Goal: Task Accomplishment & Management: Manage account settings

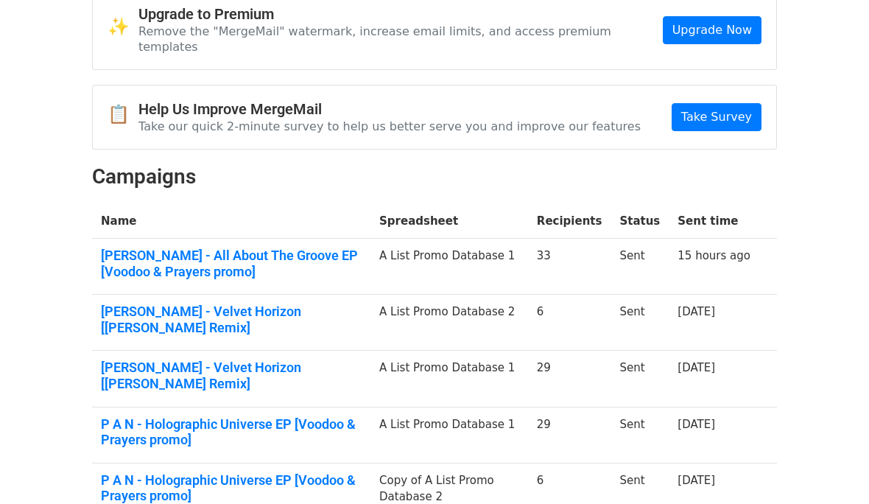
scroll to position [77, 0]
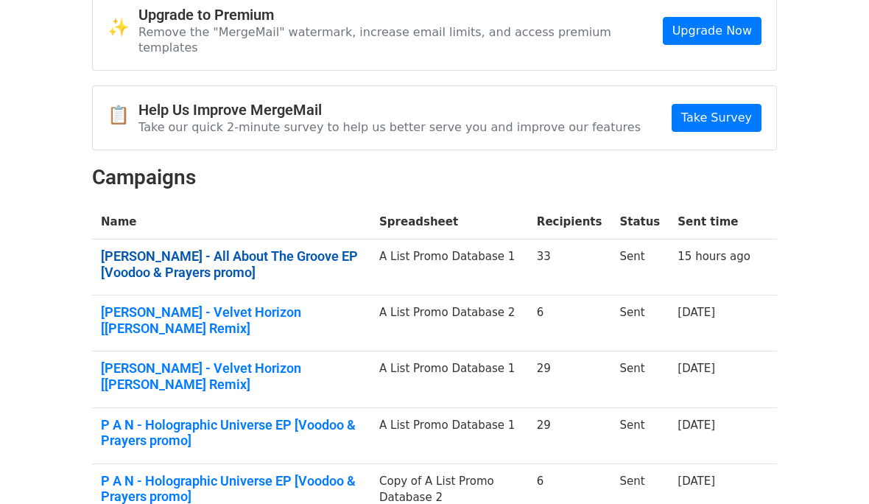
click at [138, 250] on link "Liam Garci - All About The Groove EP [Voodoo & Prayers promo]" at bounding box center [231, 265] width 261 height 32
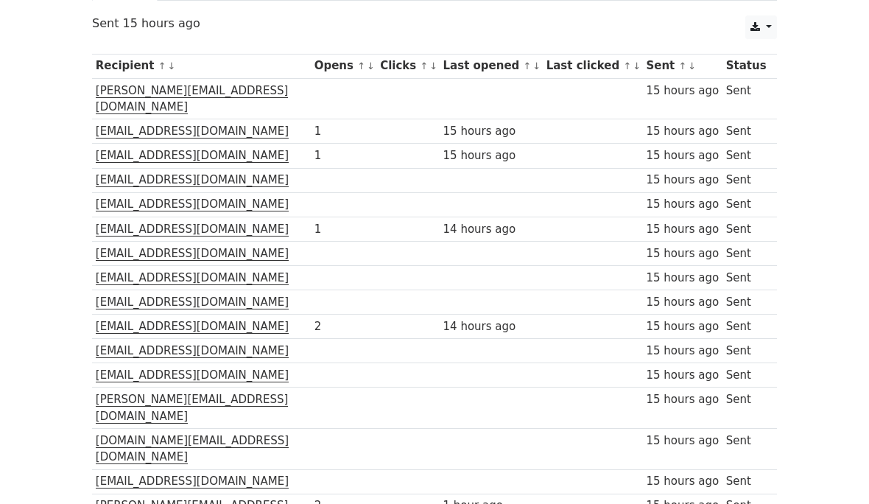
scroll to position [192, 0]
click at [421, 65] on link "↑" at bounding box center [425, 65] width 8 height 11
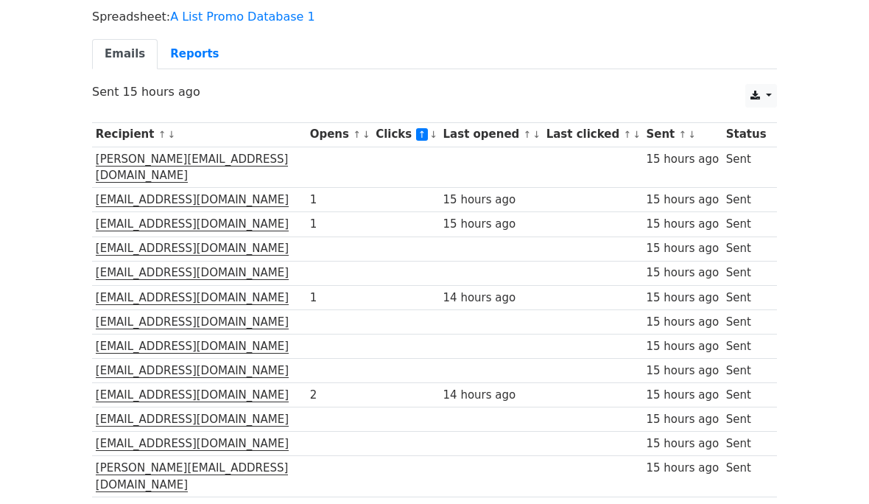
scroll to position [124, 0]
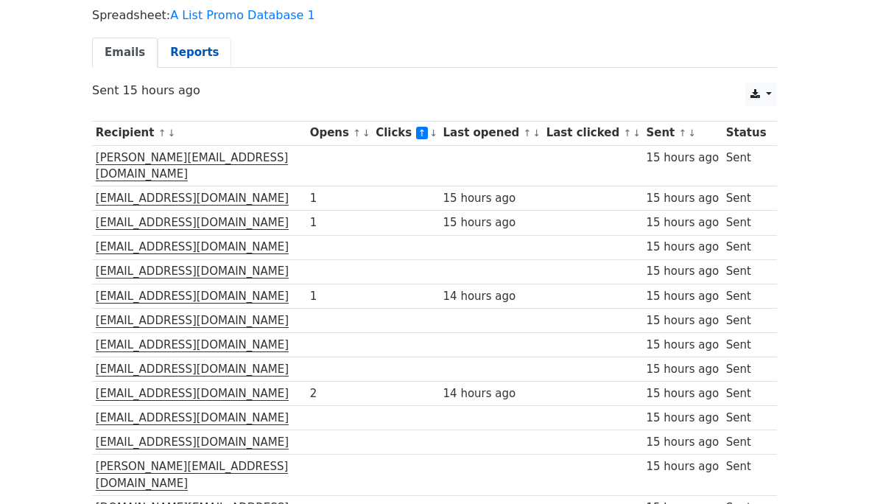
click at [185, 57] on link "Reports" at bounding box center [195, 53] width 74 height 30
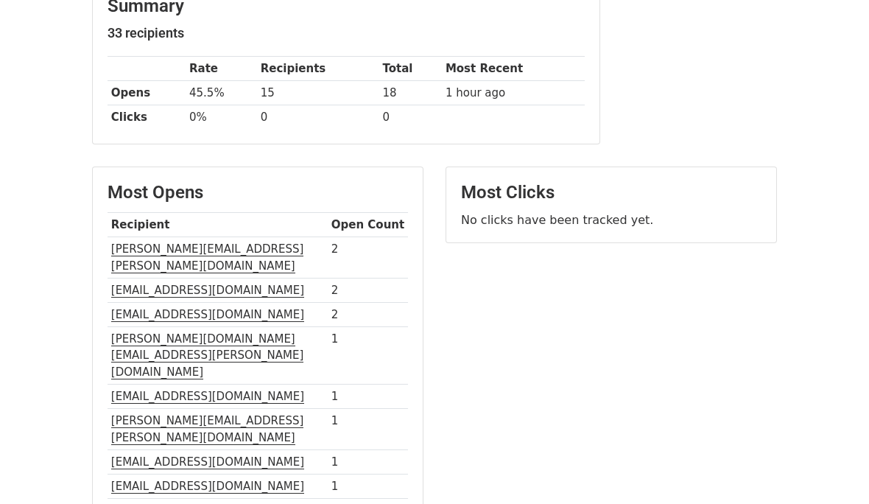
scroll to position [211, 0]
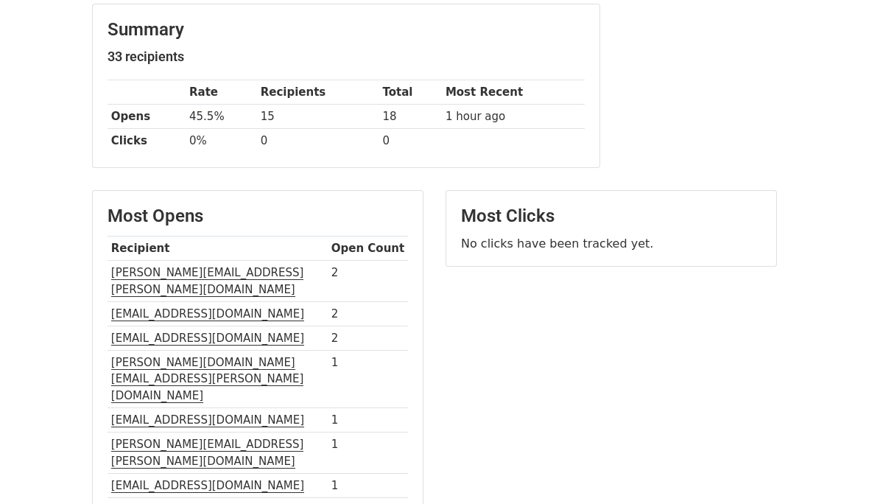
click at [139, 123] on th "Opens" at bounding box center [147, 117] width 78 height 24
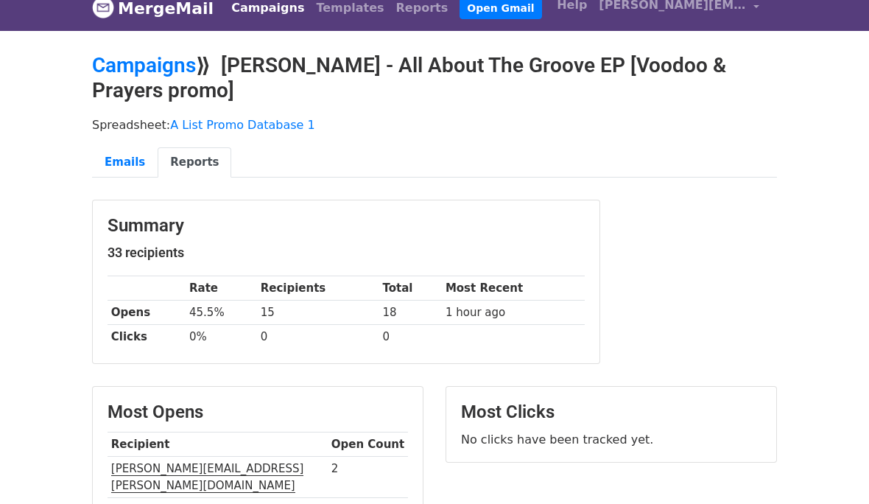
scroll to position [0, 0]
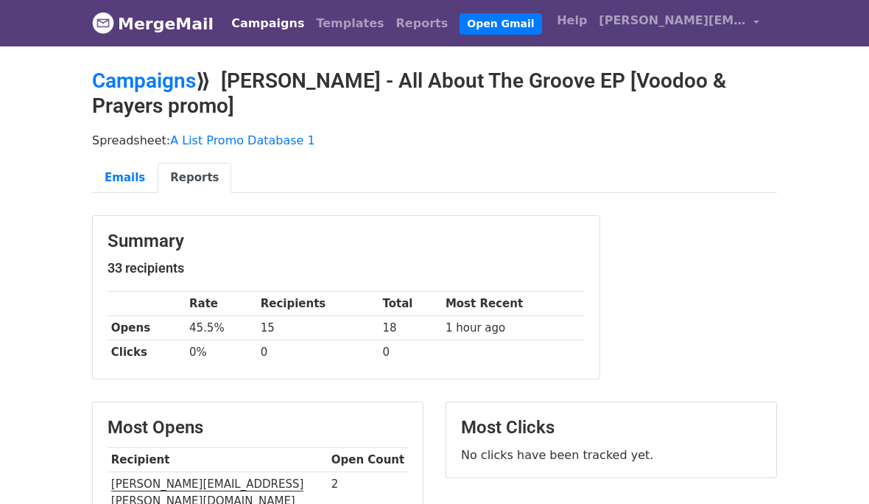
click at [500, 125] on div "Spreadsheet: A List Promo Database 1 Emails Reports" at bounding box center [434, 166] width 707 height 83
